Goal: Task Accomplishment & Management: Use online tool/utility

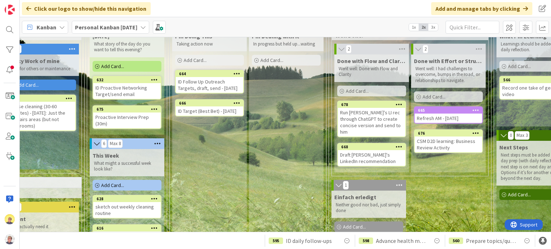
scroll to position [47, 260]
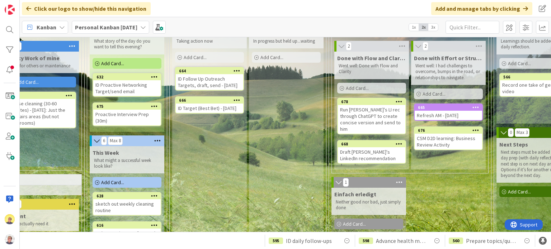
click at [215, 90] on div "ID Follow Up Outreach Targets, draft, send - [DATE]" at bounding box center [209, 82] width 67 height 16
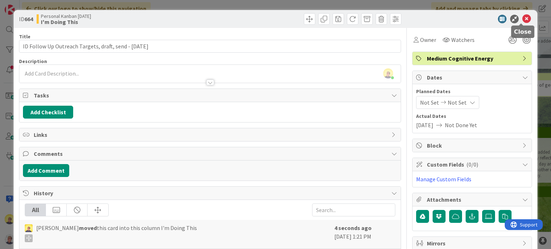
click at [522, 16] on icon at bounding box center [526, 19] width 9 height 9
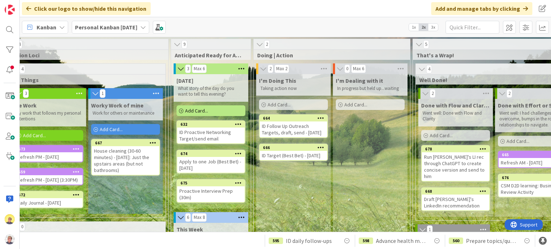
scroll to position [0, 179]
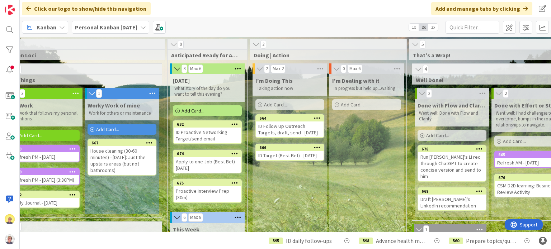
click at [289, 137] on div "ID Follow Up Outreach Targets, draft, send - [DATE]" at bounding box center [289, 130] width 67 height 16
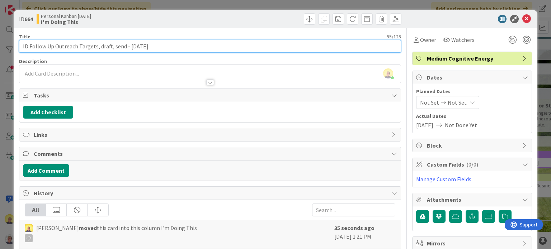
click at [159, 47] on input "ID Follow Up Outreach Targets, draft, send - [DATE]" at bounding box center [210, 46] width 382 height 13
click at [141, 46] on input "ID Follow Up Outreach Targets, draft, send - [DATE]" at bounding box center [210, 46] width 382 height 13
type input "ID Follow Up Outreach Targets, draft, send - [DATE]"
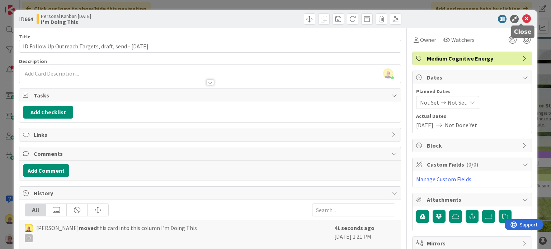
click at [522, 17] on icon at bounding box center [526, 19] width 9 height 9
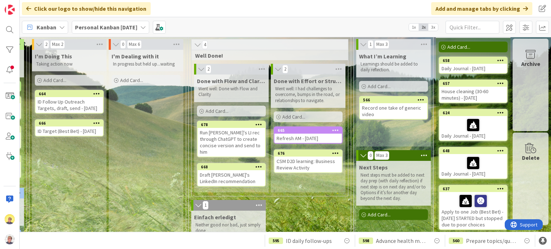
scroll to position [0, 404]
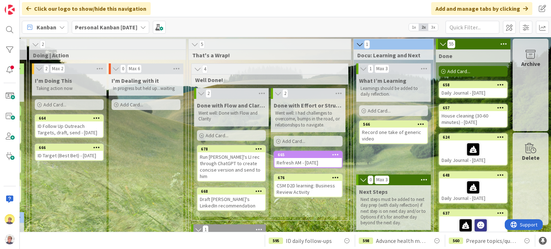
click at [64, 132] on div "ID Follow Up Outreach Targets, draft, send - [DATE]" at bounding box center [69, 130] width 67 height 16
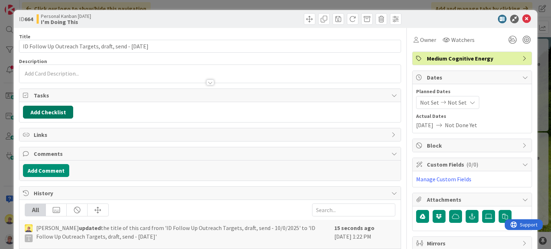
click at [57, 109] on button "Add Checklist" at bounding box center [48, 112] width 50 height 13
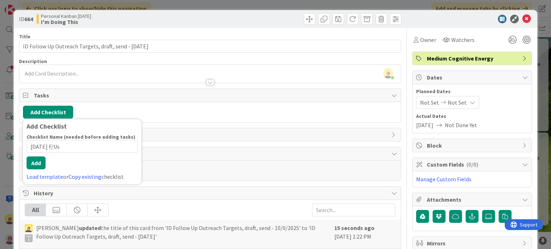
type input "[DATE] F/Us"
click at [37, 170] on div "Checklist Name (needed before adding tasks) 12 / 64 [DATE] F/Us Add Load templa…" at bounding box center [82, 157] width 111 height 47
click at [40, 165] on button "Add" at bounding box center [36, 163] width 19 height 13
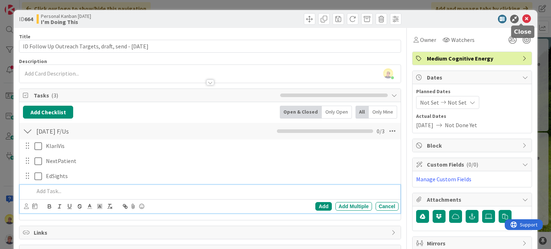
click at [522, 21] on icon at bounding box center [526, 19] width 9 height 9
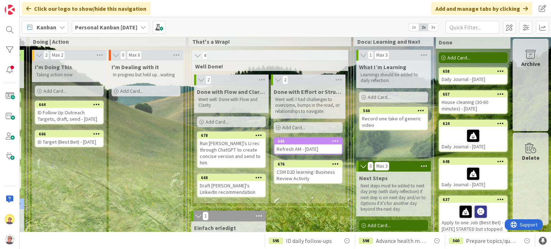
scroll to position [0, 404]
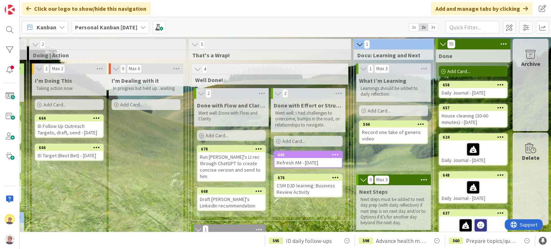
drag, startPoint x: 116, startPoint y: 170, endPoint x: 225, endPoint y: 172, distance: 109.0
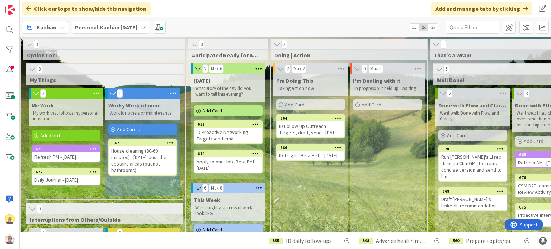
scroll to position [0, 158]
